Goal: Find specific page/section: Find specific page/section

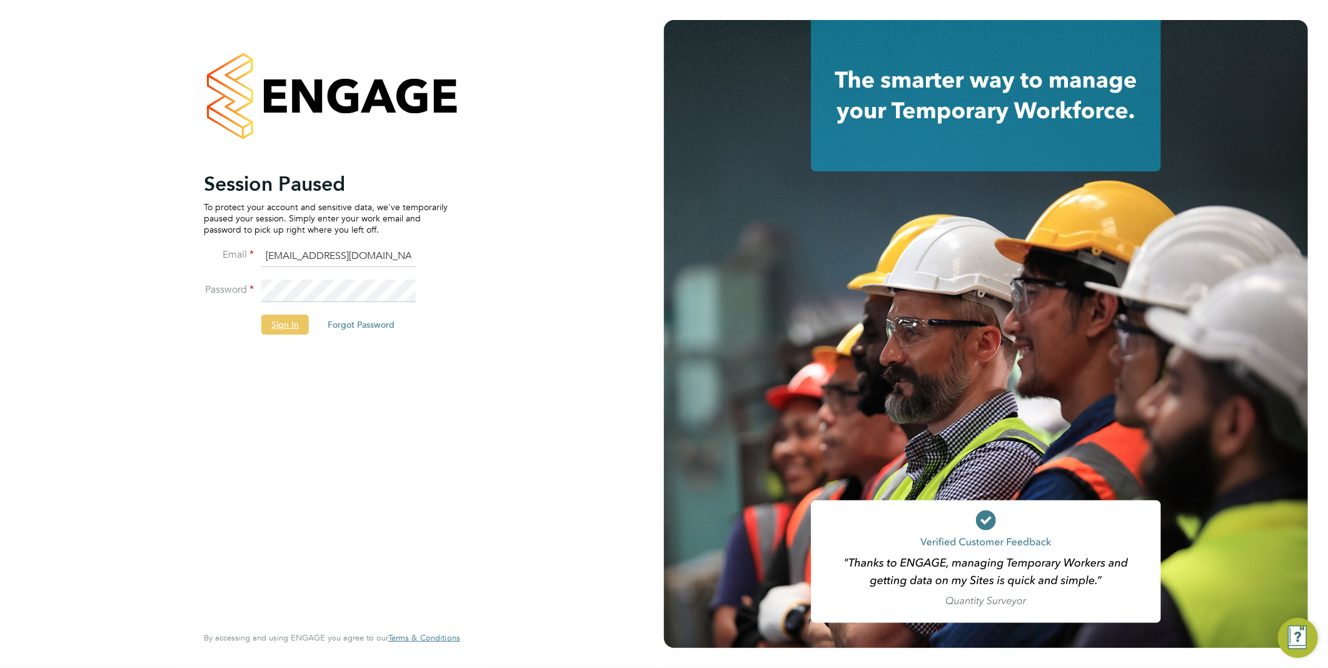
click at [291, 327] on button "Sign In" at bounding box center [285, 324] width 48 height 20
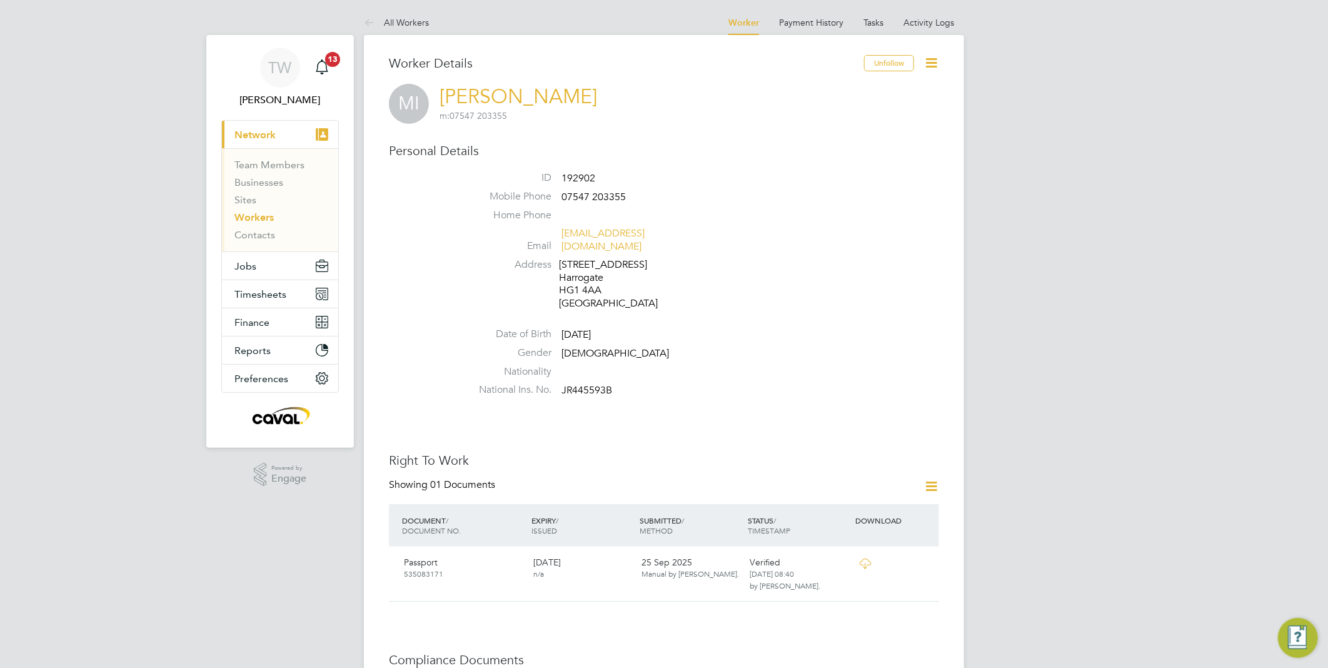
click at [261, 219] on link "Workers" at bounding box center [253, 217] width 39 height 12
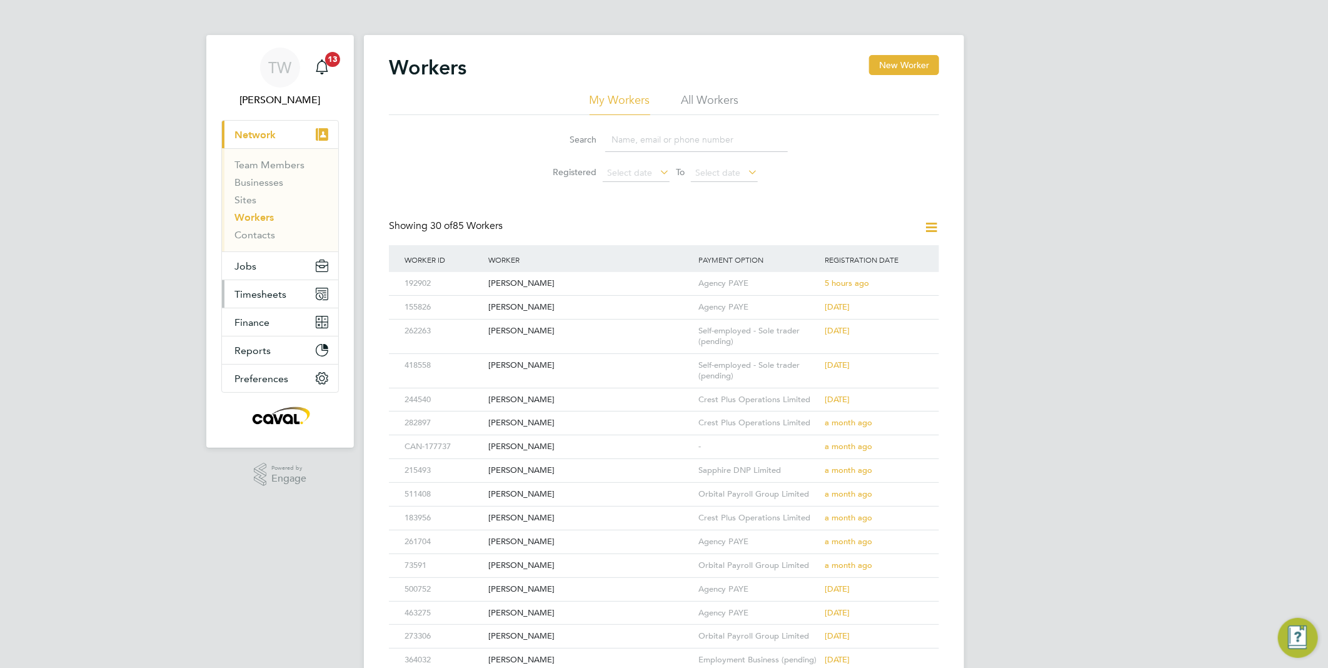
click at [271, 285] on button "Timesheets" at bounding box center [280, 294] width 116 height 28
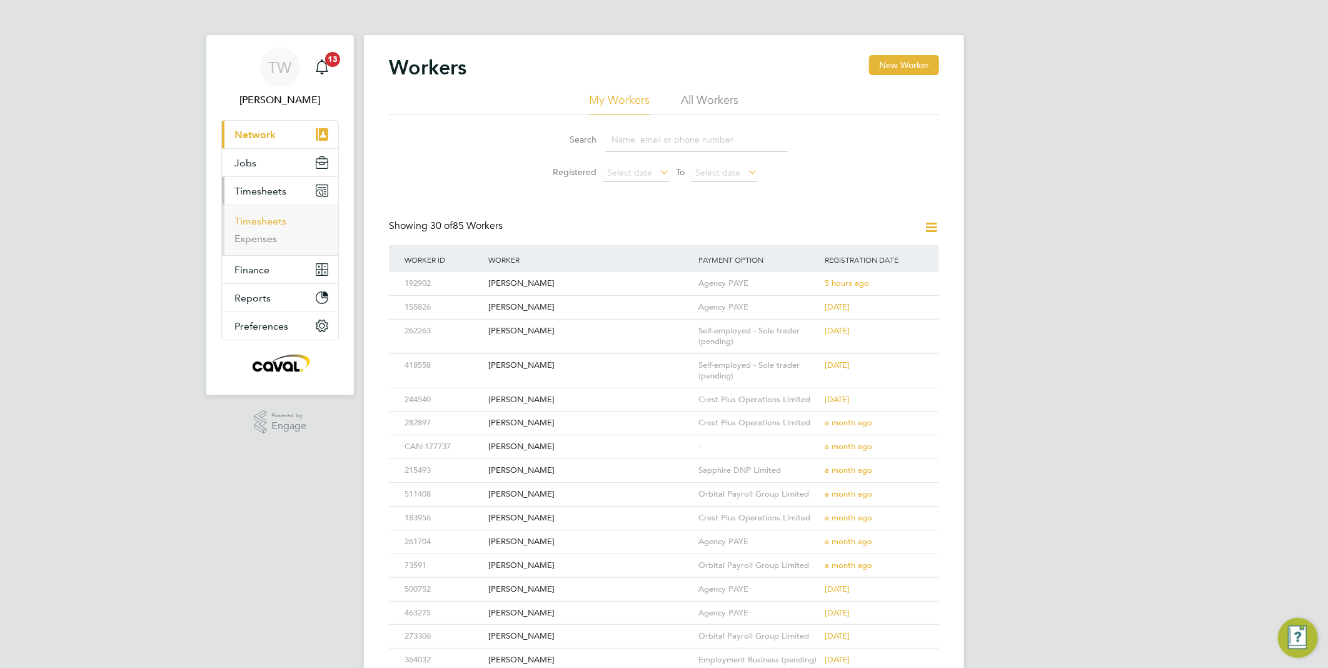
click at [258, 221] on link "Timesheets" at bounding box center [260, 221] width 52 height 12
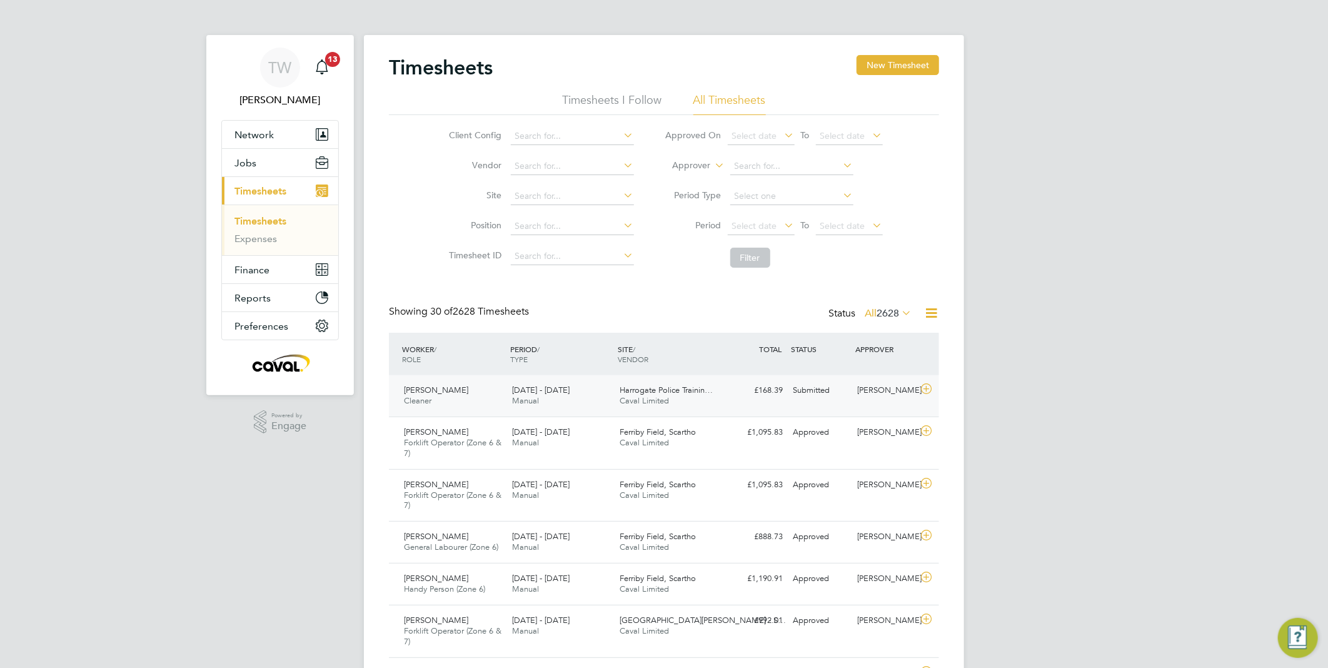
click at [554, 394] on span "15 - 21 Sep 2025" at bounding box center [541, 389] width 58 height 11
